Goal: Information Seeking & Learning: Understand process/instructions

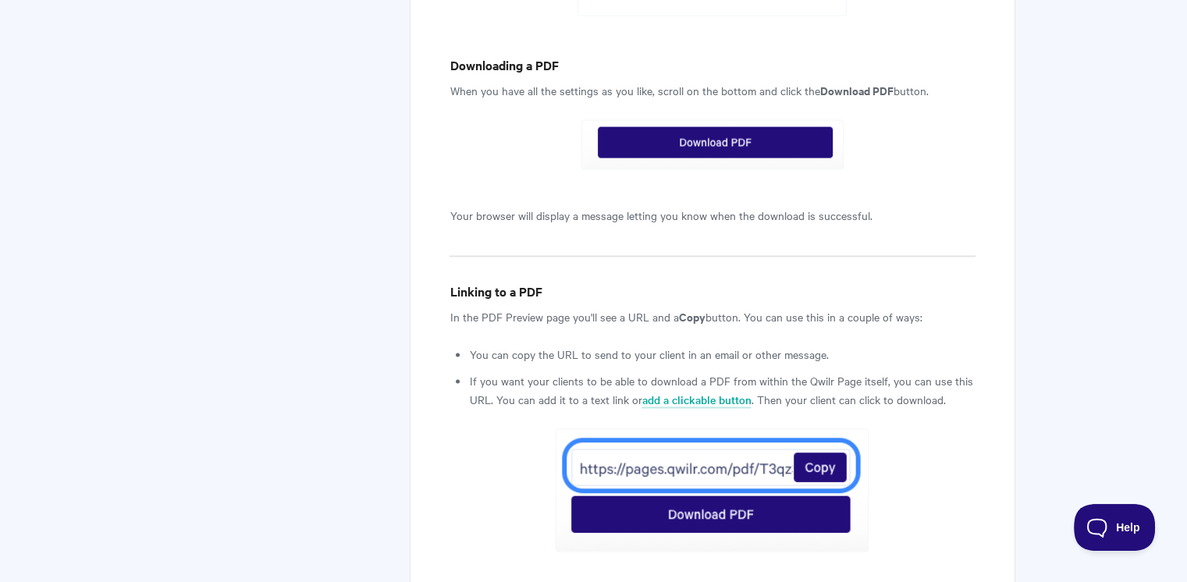
scroll to position [3128, 0]
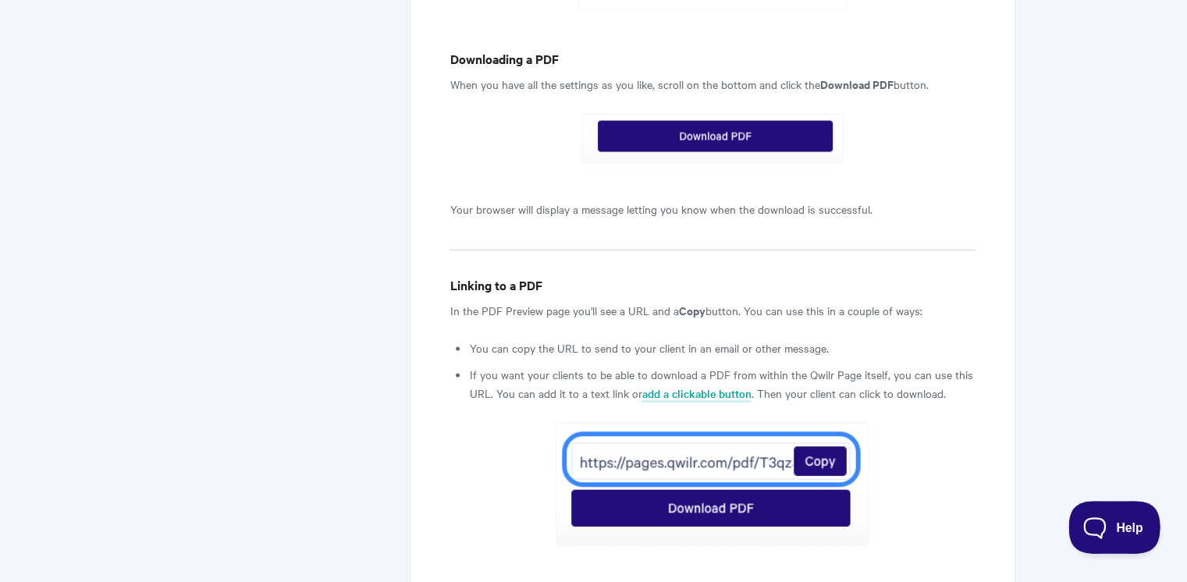
click at [1101, 533] on button "Help" at bounding box center [1108, 524] width 81 height 47
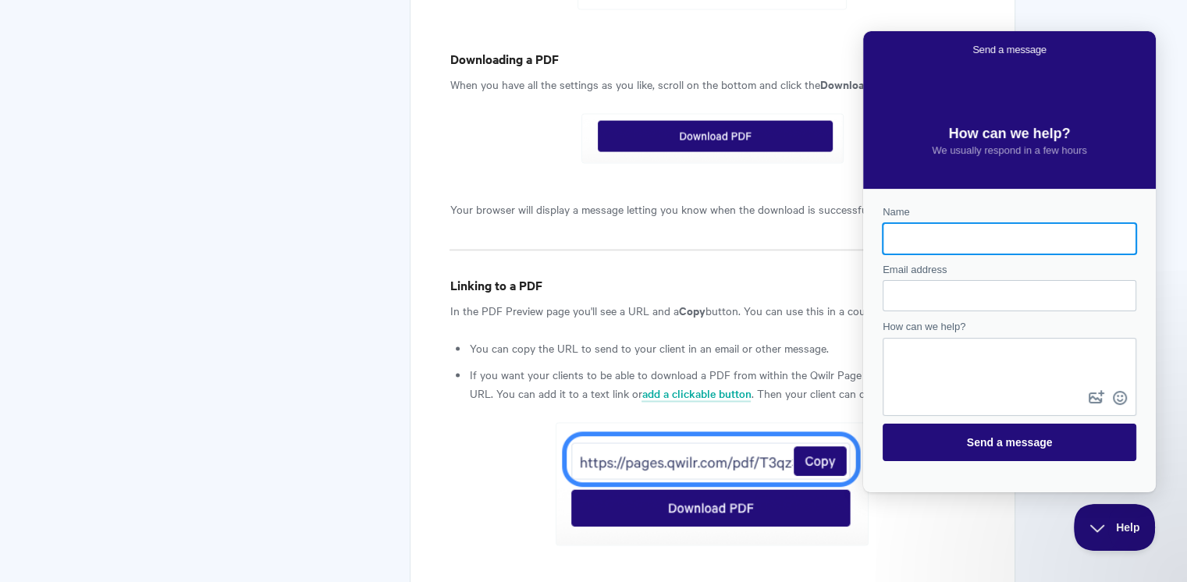
scroll to position [0, 0]
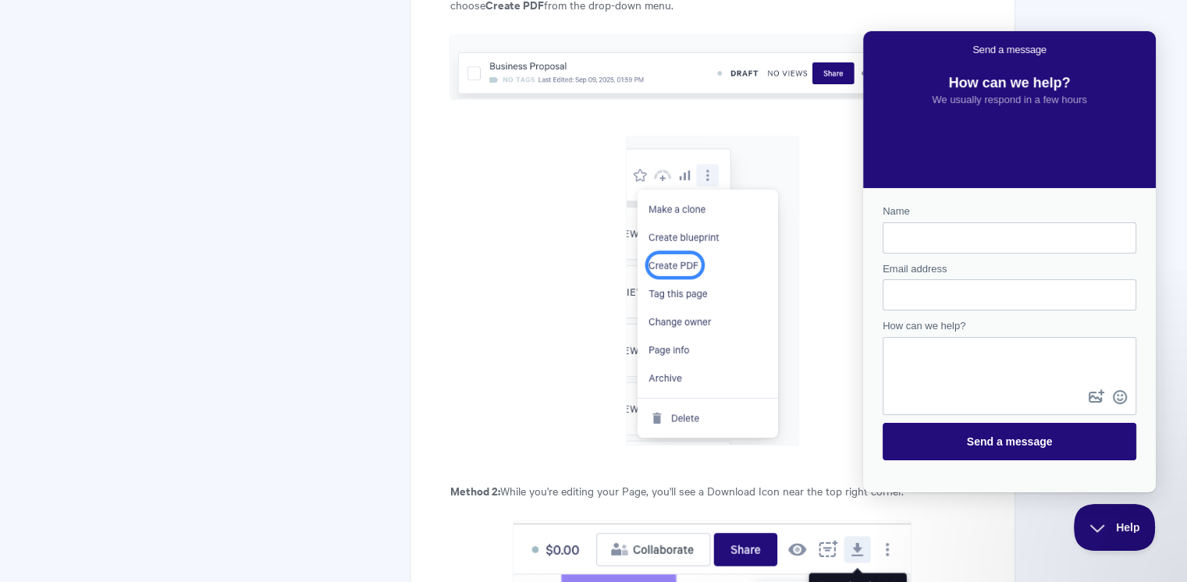
scroll to position [584, 0]
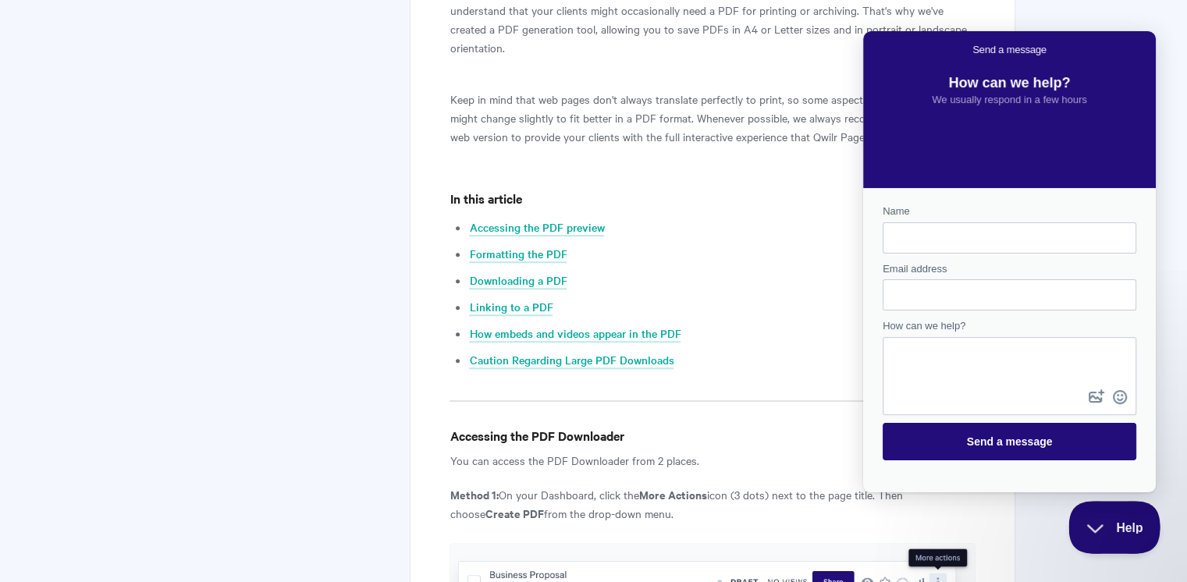
drag, startPoint x: 1086, startPoint y: 528, endPoint x: 1097, endPoint y: 505, distance: 24.8
click at [1086, 526] on span "Help" at bounding box center [1108, 524] width 81 height 11
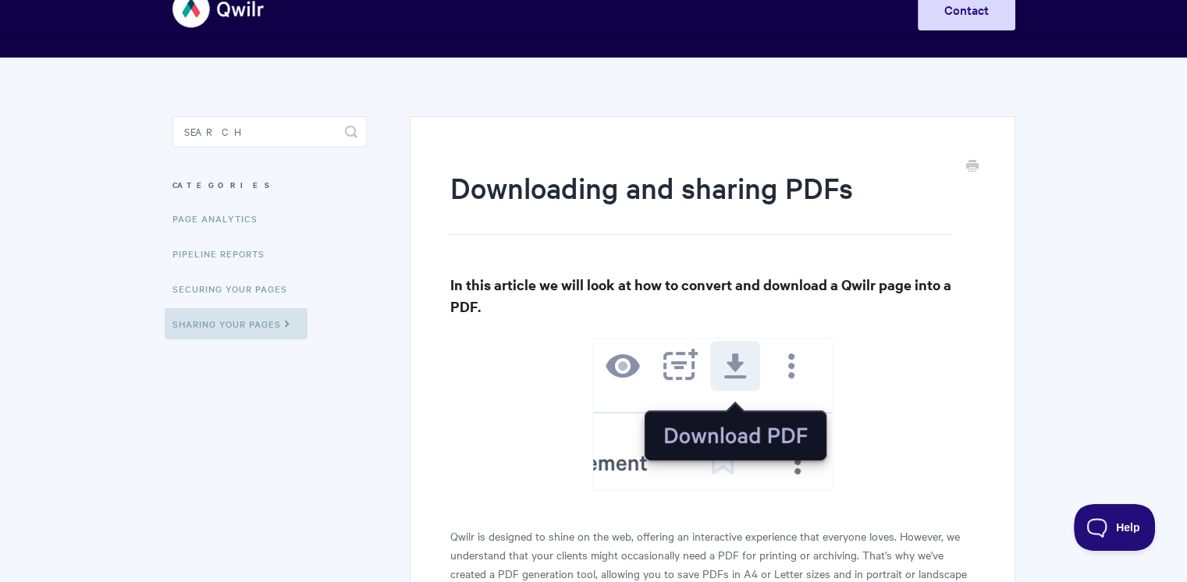
scroll to position [0, 0]
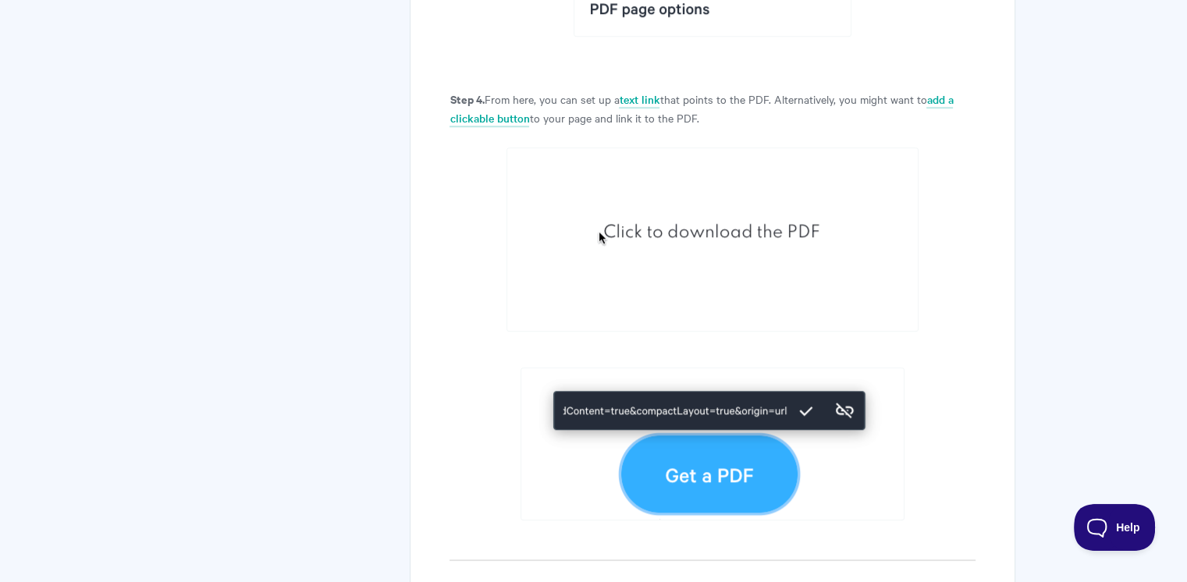
scroll to position [1317, 0]
